Goal: Check status

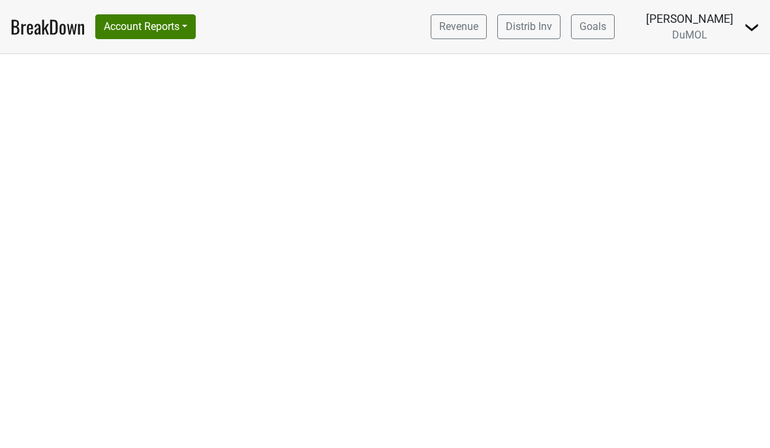
click at [33, 21] on link "BreakDown" at bounding box center [47, 26] width 74 height 27
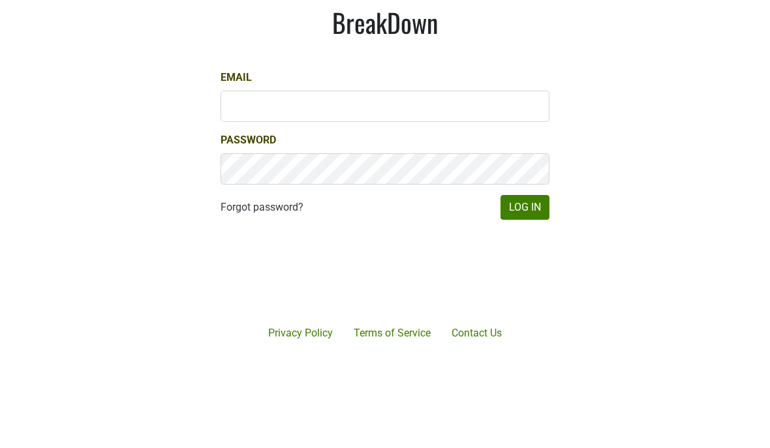
scroll to position [91, 0]
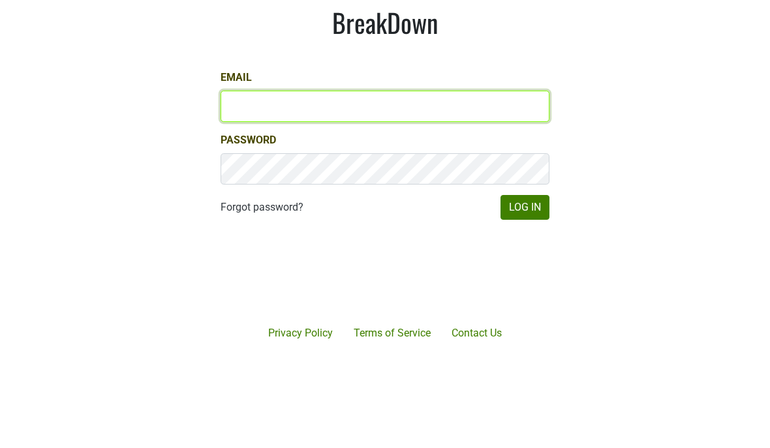
type input "marc@dumol.com"
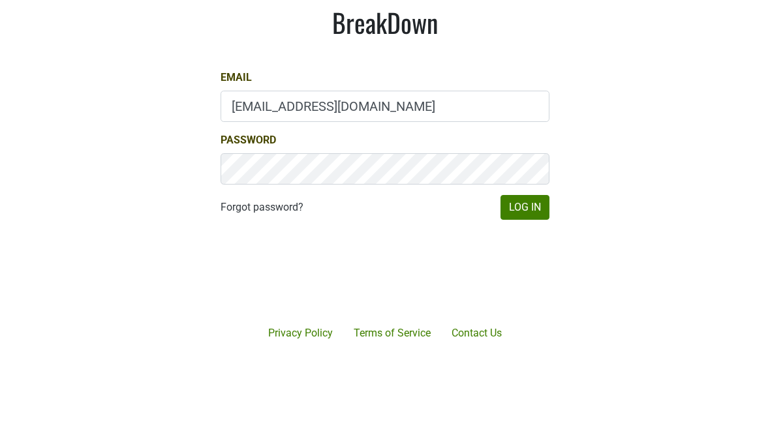
click at [525, 286] on button "Log In" at bounding box center [524, 298] width 49 height 25
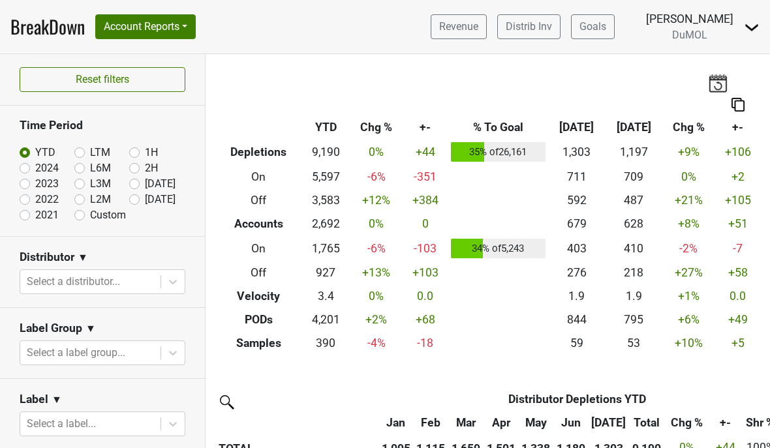
click at [145, 200] on label "[DATE]" at bounding box center [160, 200] width 31 height 16
click at [136, 200] on input "[DATE]" at bounding box center [155, 198] width 52 height 13
radio input "true"
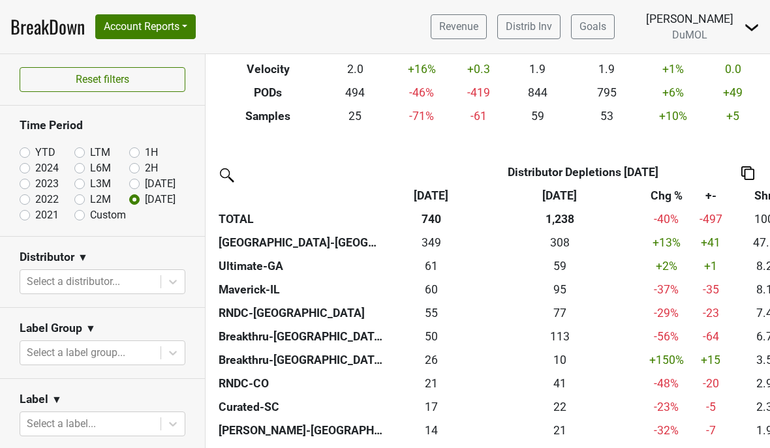
scroll to position [222, 0]
